Goal: Navigation & Orientation: Find specific page/section

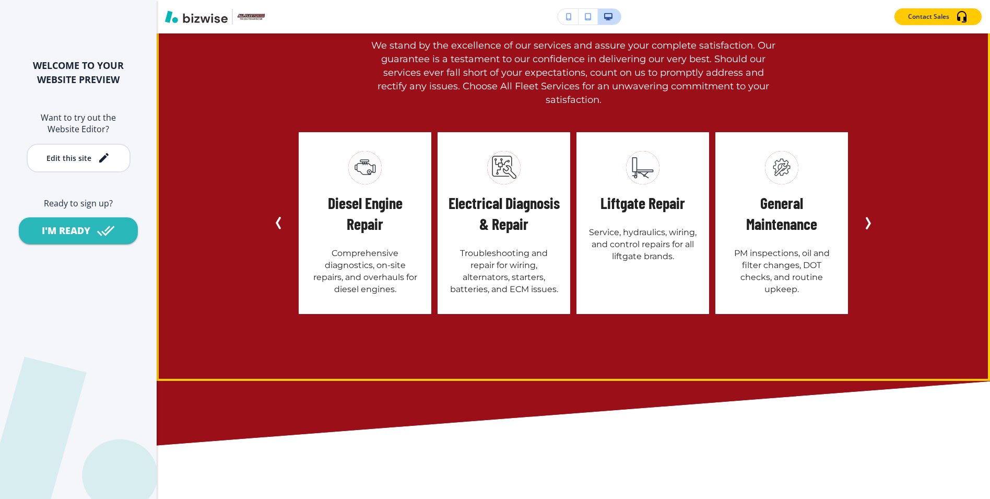
scroll to position [3703, 0]
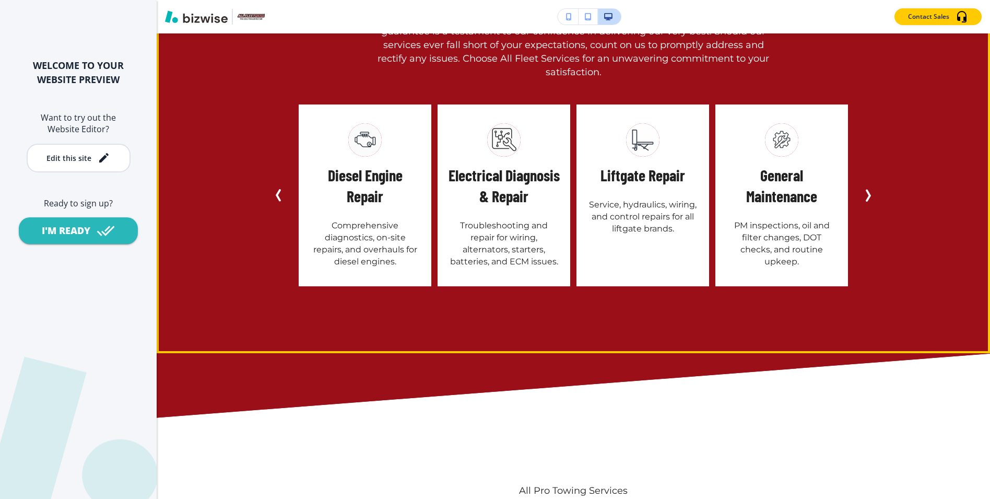
click at [876, 206] on button "Next Slide" at bounding box center [867, 195] width 21 height 21
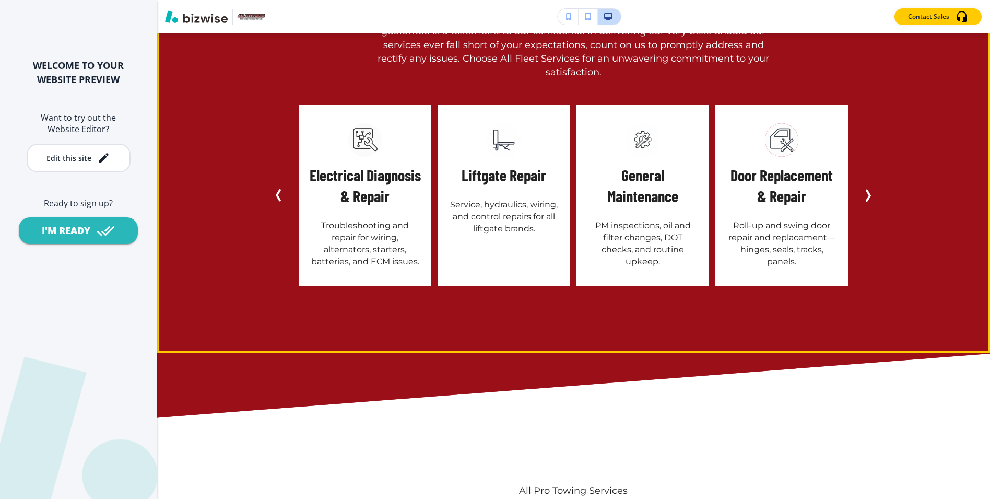
click at [866, 202] on icon "Next Slide" at bounding box center [868, 195] width 13 height 13
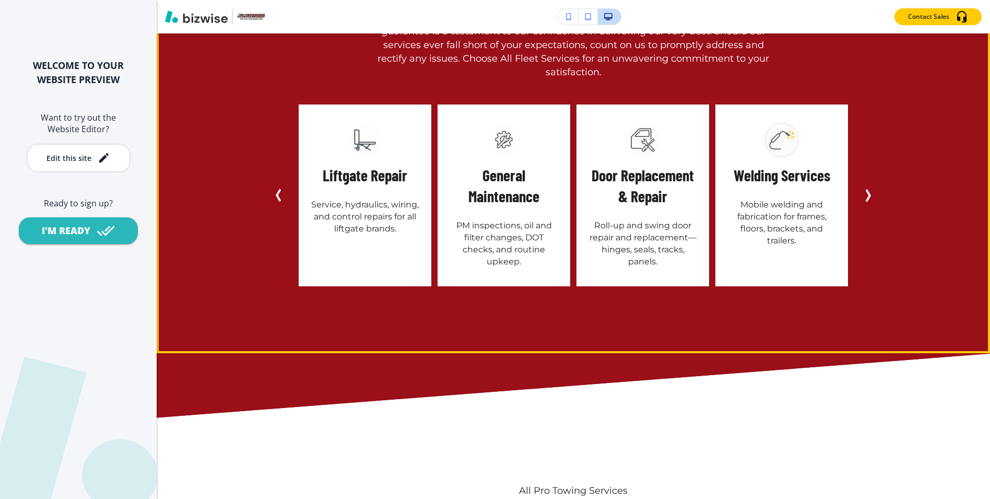
click at [866, 202] on icon "Next Slide" at bounding box center [868, 195] width 13 height 13
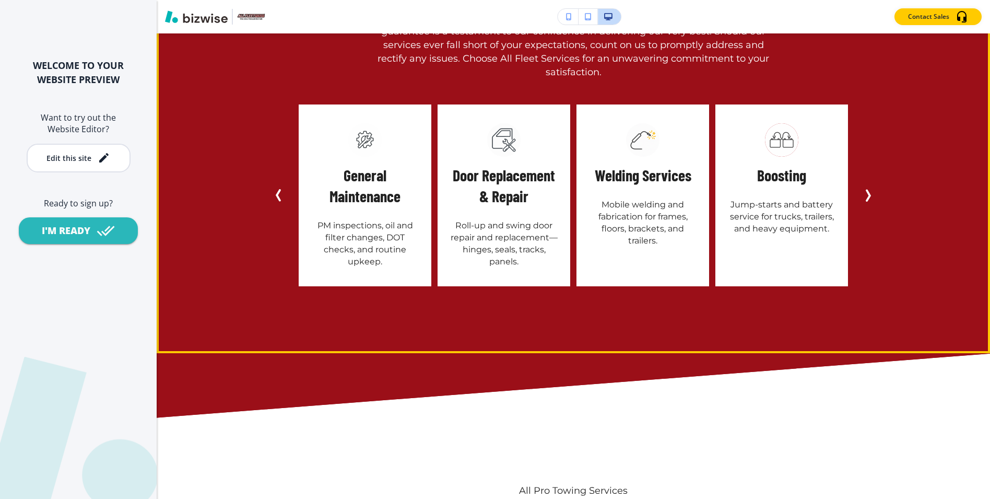
click at [866, 202] on icon "Next Slide" at bounding box center [868, 195] width 13 height 13
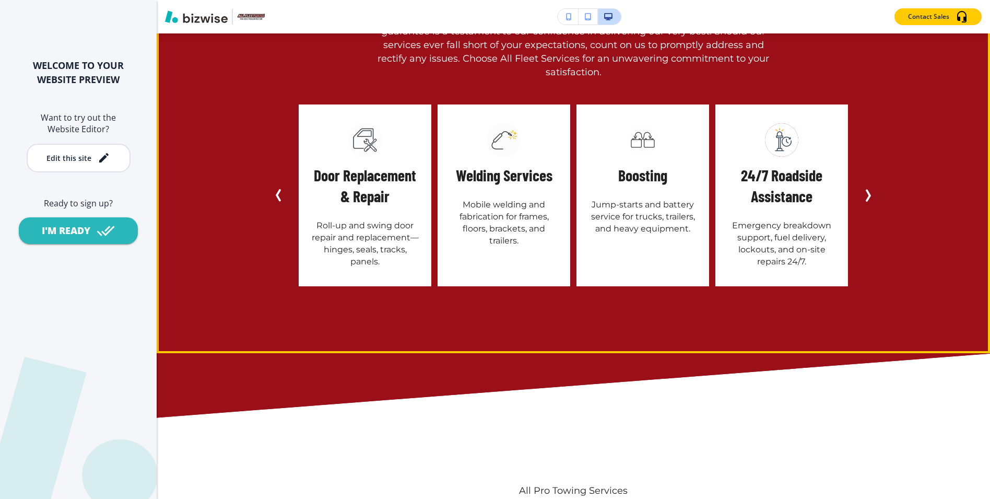
click at [865, 202] on icon "Next Slide" at bounding box center [868, 195] width 13 height 13
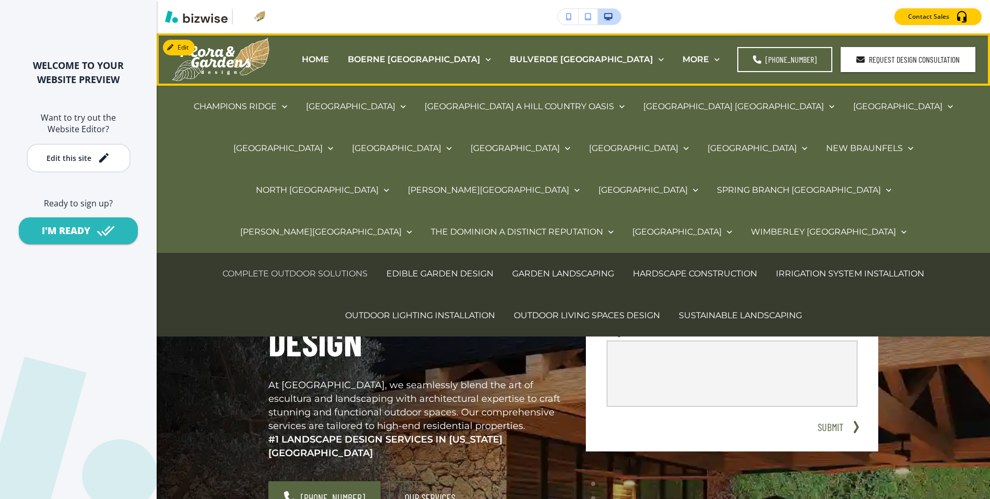
click at [333, 267] on p "COMPLETE OUTDOOR SOLUTIONS" at bounding box center [294, 273] width 145 height 12
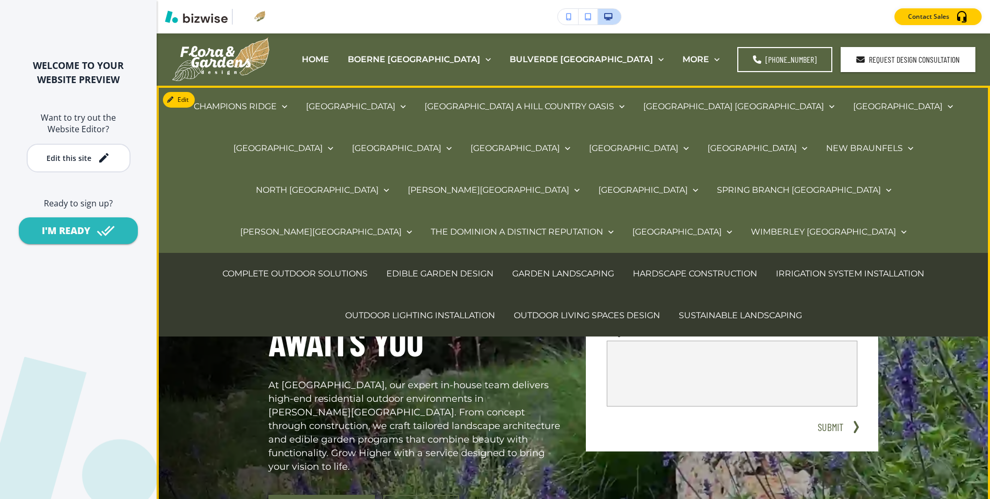
click at [466, 332] on h1 "Terrell Hills' Complete Outdoor Solutions Awaits You" at bounding box center [414, 269] width 292 height 194
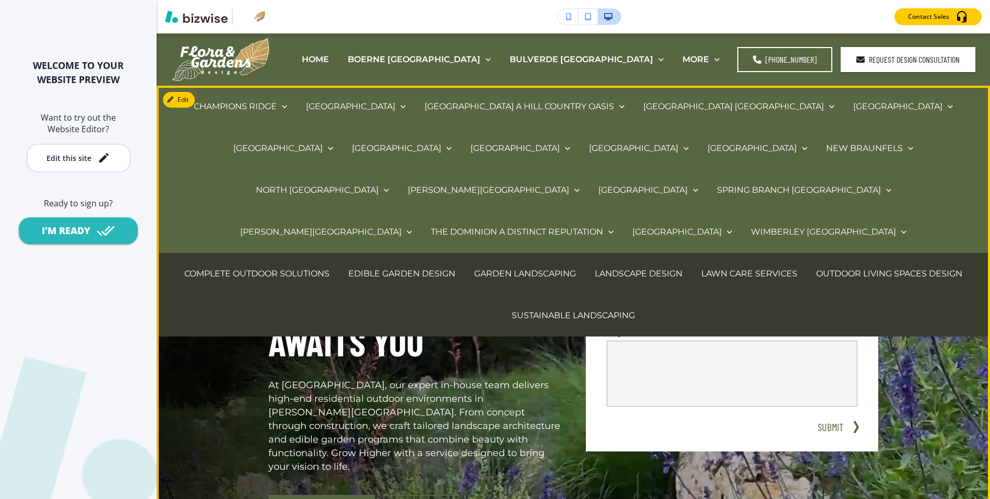
click at [483, 371] on div "Terrell Hills' Complete Outdoor Solutions Awaits You At Flora & Gardens Design,…" at bounding box center [414, 323] width 292 height 302
